Goal: Task Accomplishment & Management: Manage account settings

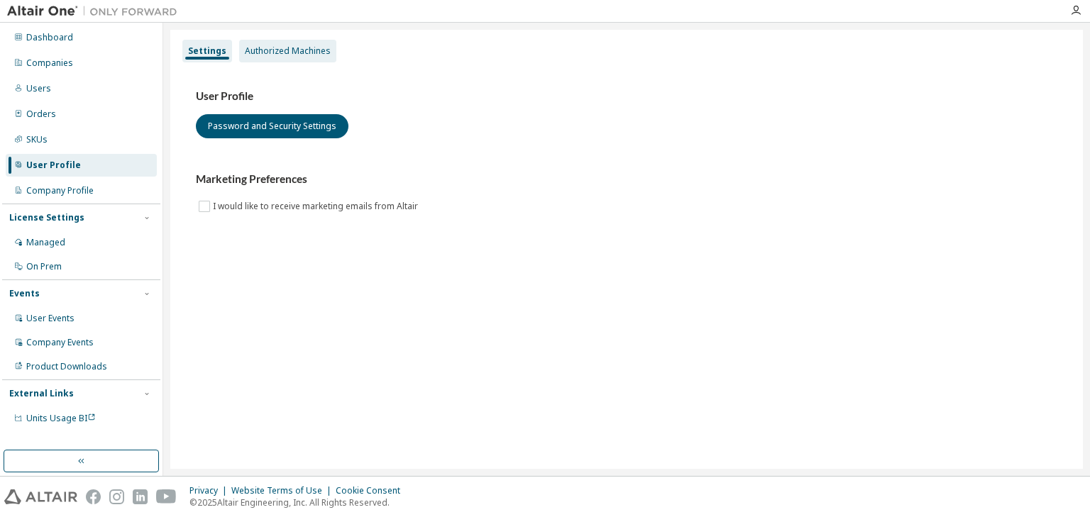
click at [279, 55] on div "Authorized Machines" at bounding box center [288, 50] width 86 height 11
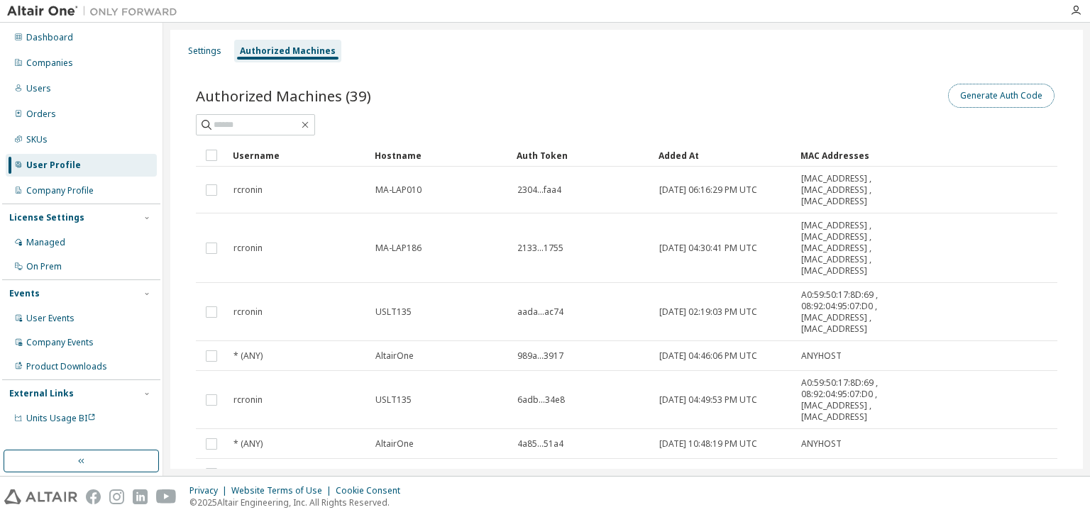
click at [964, 97] on button "Generate Auth Code" at bounding box center [1001, 96] width 106 height 24
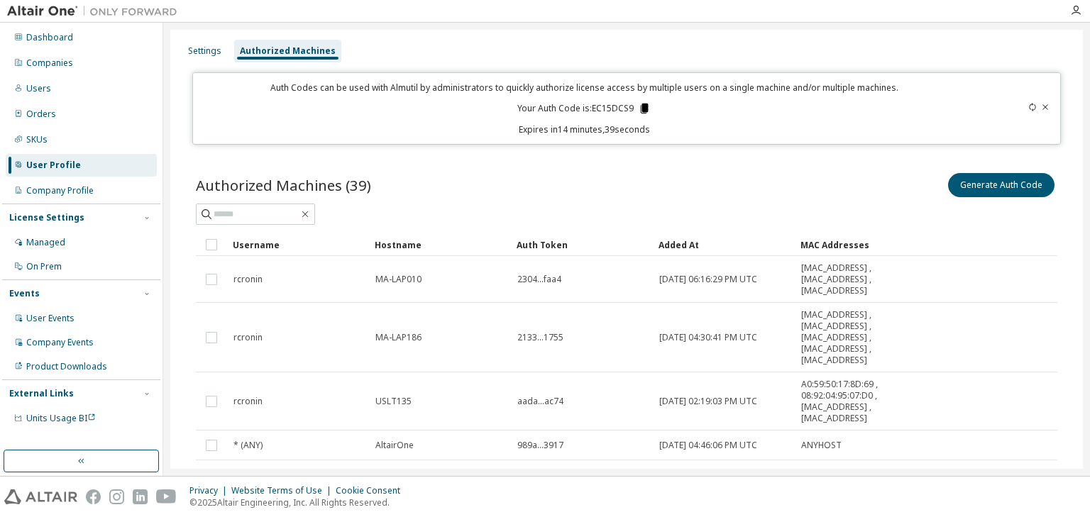
click at [643, 106] on icon at bounding box center [645, 109] width 8 height 10
